Goal: Information Seeking & Learning: Learn about a topic

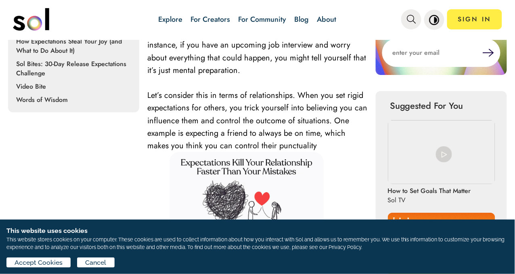
scroll to position [330, 0]
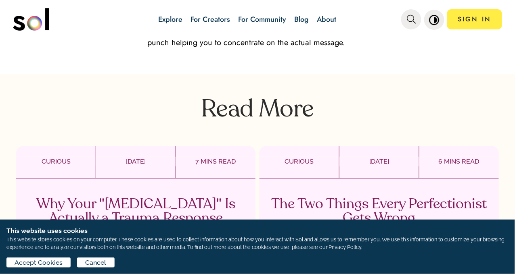
scroll to position [1974, 0]
